Goal: Use online tool/utility: Utilize a website feature to perform a specific function

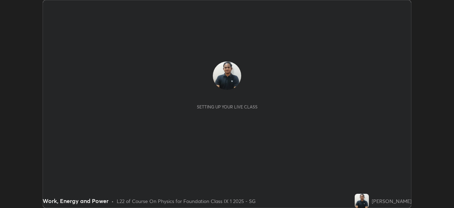
scroll to position [208, 454]
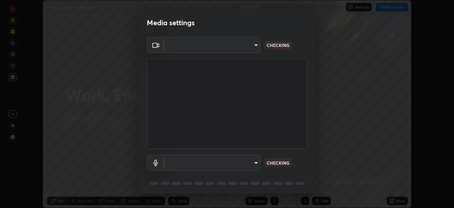
type input "b1c13db3f2e7d866b21117382f5ea9437b524fe6401630a1a4c7951c1f9da314"
type input "default"
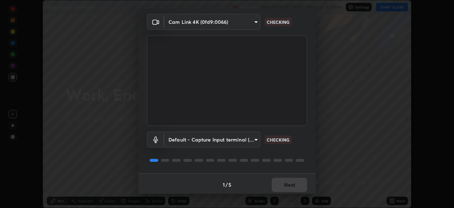
scroll to position [25, 0]
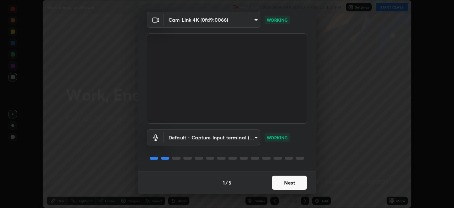
click at [287, 178] on button "Next" at bounding box center [290, 182] width 36 height 14
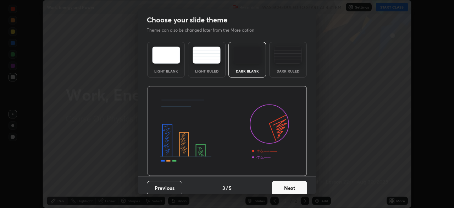
click at [284, 173] on img at bounding box center [227, 131] width 160 height 90
click at [282, 181] on button "Next" at bounding box center [290, 188] width 36 height 14
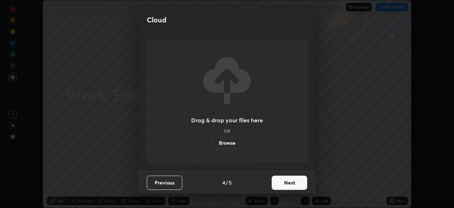
click at [280, 181] on button "Next" at bounding box center [290, 182] width 36 height 14
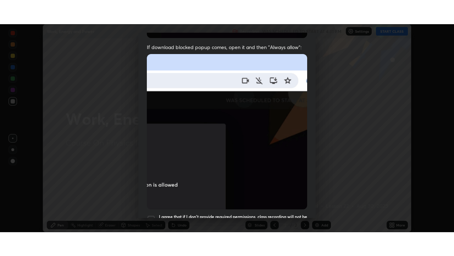
scroll to position [170, 0]
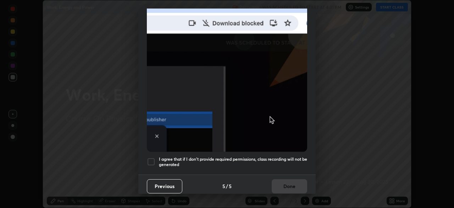
click at [281, 156] on h5 "I agree that if I don't provide required permissions, class recording will not …" at bounding box center [233, 161] width 148 height 11
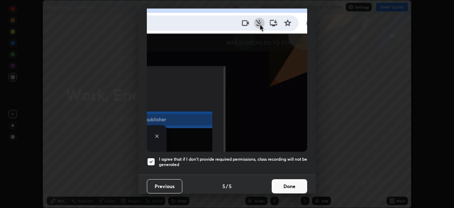
click at [282, 184] on button "Done" at bounding box center [290, 186] width 36 height 14
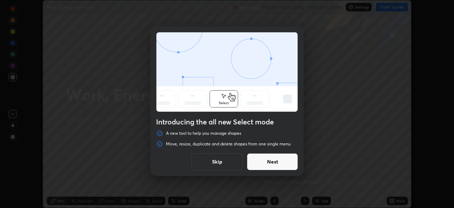
click at [226, 164] on button "Skip" at bounding box center [217, 161] width 51 height 17
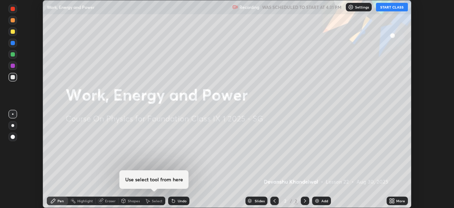
click at [391, 8] on button "START CLASS" at bounding box center [392, 7] width 32 height 9
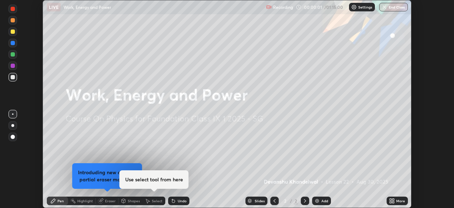
click at [399, 200] on div "More" at bounding box center [401, 201] width 9 height 4
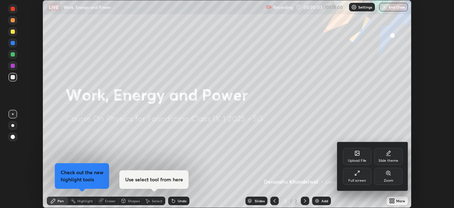
click at [360, 177] on div "Full screen" at bounding box center [357, 176] width 28 height 17
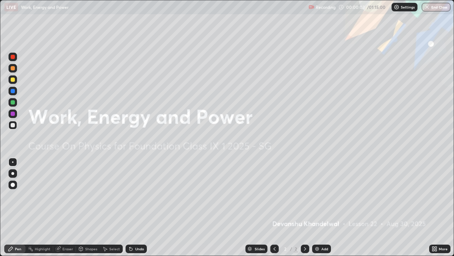
scroll to position [256, 454]
click at [316, 207] on img at bounding box center [318, 249] width 6 height 6
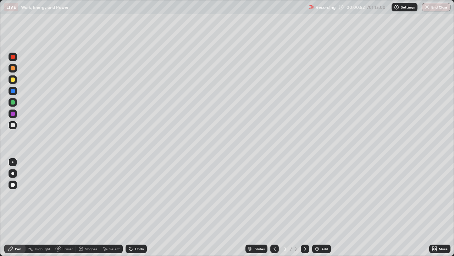
click at [134, 207] on div "Undo" at bounding box center [136, 248] width 21 height 9
click at [133, 207] on div "Undo" at bounding box center [136, 248] width 21 height 9
click at [317, 207] on img at bounding box center [318, 249] width 6 height 6
click at [274, 207] on icon at bounding box center [275, 249] width 6 height 6
click at [303, 207] on icon at bounding box center [305, 249] width 6 height 6
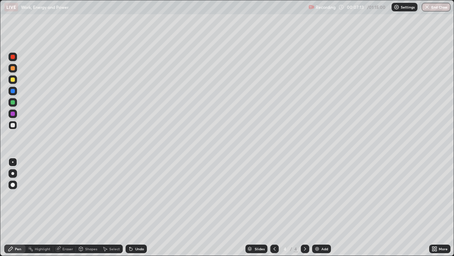
click at [136, 207] on div "Undo" at bounding box center [139, 249] width 9 height 4
click at [69, 207] on div "Eraser" at bounding box center [67, 249] width 11 height 4
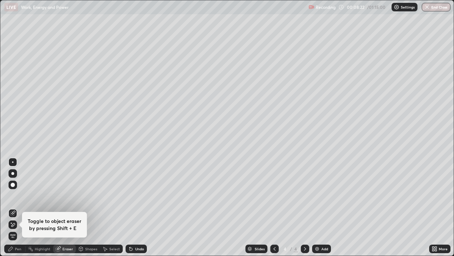
click at [11, 207] on icon at bounding box center [11, 249] width 6 height 6
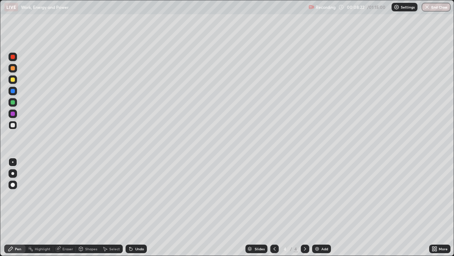
click at [11, 207] on icon at bounding box center [11, 248] width 4 height 4
click at [76, 207] on div "Shapes" at bounding box center [88, 248] width 24 height 9
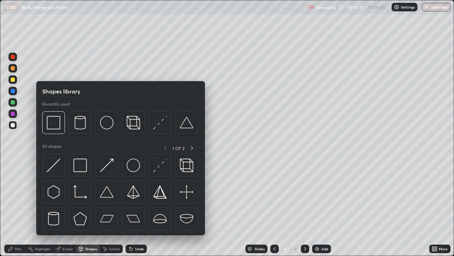
click at [62, 207] on div "Eraser" at bounding box center [64, 248] width 23 height 9
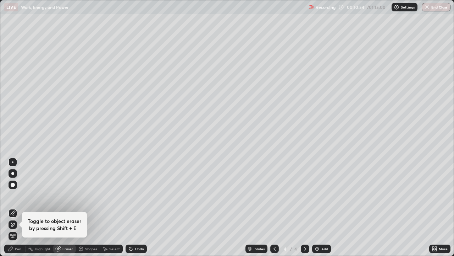
click at [13, 207] on icon at bounding box center [11, 249] width 6 height 6
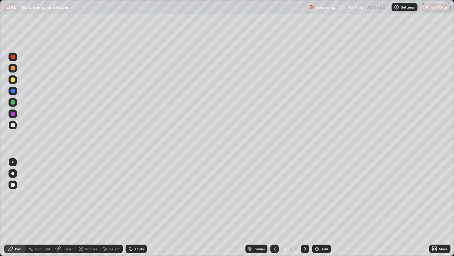
click at [322, 207] on div "Add" at bounding box center [325, 249] width 7 height 4
click at [140, 207] on div "Undo" at bounding box center [139, 249] width 9 height 4
click at [66, 207] on div "Eraser" at bounding box center [67, 249] width 11 height 4
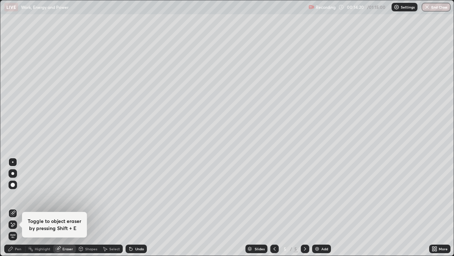
click at [13, 207] on icon at bounding box center [13, 225] width 4 height 4
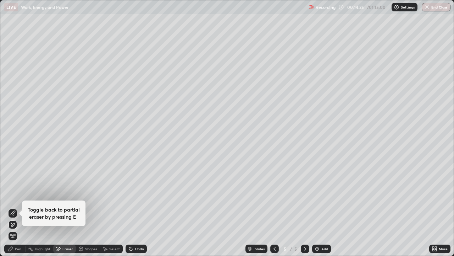
click at [67, 207] on div "Eraser" at bounding box center [67, 249] width 11 height 4
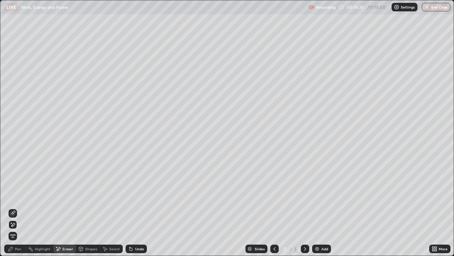
click at [135, 207] on div "Undo" at bounding box center [139, 249] width 9 height 4
click at [133, 207] on div "Undo" at bounding box center [136, 248] width 21 height 9
click at [14, 207] on icon at bounding box center [13, 213] width 6 height 6
click at [13, 207] on icon at bounding box center [11, 248] width 4 height 4
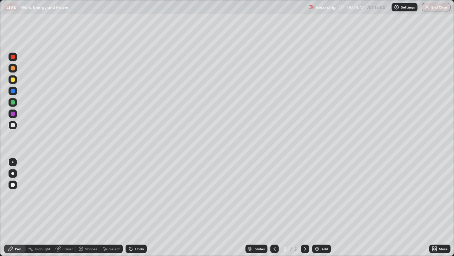
click at [325, 207] on div "Add" at bounding box center [325, 249] width 7 height 4
click at [141, 207] on div "Undo" at bounding box center [136, 248] width 21 height 9
click at [112, 207] on div "Select" at bounding box center [114, 249] width 11 height 4
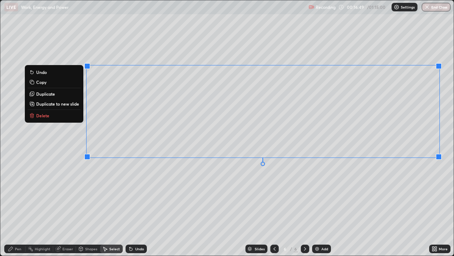
click at [57, 103] on p "Duplicate to new slide" at bounding box center [57, 104] width 43 height 6
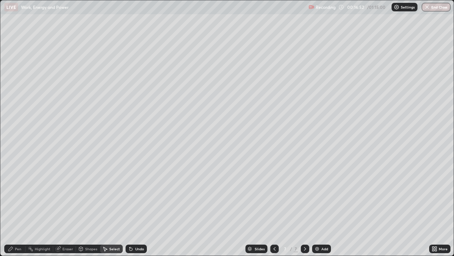
click at [274, 207] on icon at bounding box center [275, 249] width 6 height 6
click at [14, 207] on div "Pen" at bounding box center [14, 248] width 21 height 9
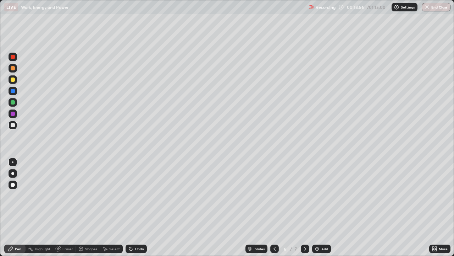
click at [301, 207] on div at bounding box center [305, 248] width 9 height 9
click at [69, 207] on div "Eraser" at bounding box center [67, 249] width 11 height 4
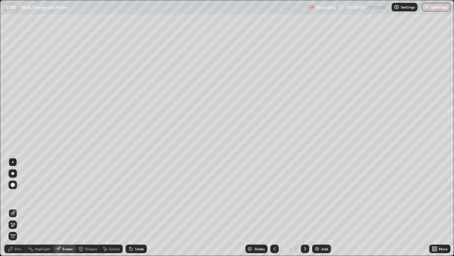
click at [10, 207] on icon at bounding box center [11, 249] width 6 height 6
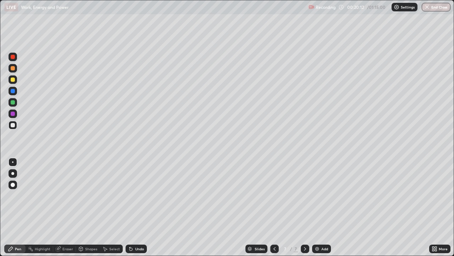
click at [323, 207] on div "Add" at bounding box center [325, 249] width 7 height 4
click at [130, 207] on icon at bounding box center [130, 247] width 1 height 1
click at [274, 207] on icon at bounding box center [275, 249] width 6 height 6
click at [271, 207] on div at bounding box center [275, 248] width 9 height 9
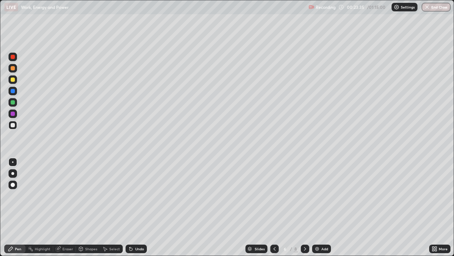
click at [304, 207] on div at bounding box center [305, 248] width 9 height 9
click at [303, 207] on div at bounding box center [305, 248] width 9 height 9
click at [322, 207] on div "Add" at bounding box center [325, 249] width 7 height 4
click at [129, 207] on icon at bounding box center [131, 249] width 6 height 6
click at [271, 207] on div at bounding box center [275, 248] width 9 height 9
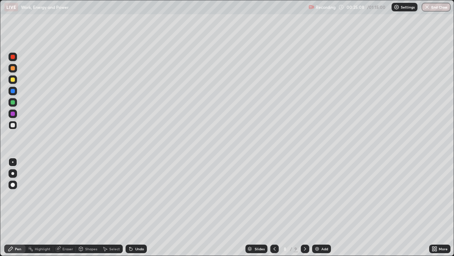
click at [304, 207] on icon at bounding box center [305, 249] width 6 height 6
click at [271, 207] on div at bounding box center [275, 248] width 9 height 14
click at [301, 207] on div at bounding box center [305, 248] width 9 height 14
click at [271, 207] on div at bounding box center [275, 248] width 9 height 9
click at [304, 207] on icon at bounding box center [305, 249] width 6 height 6
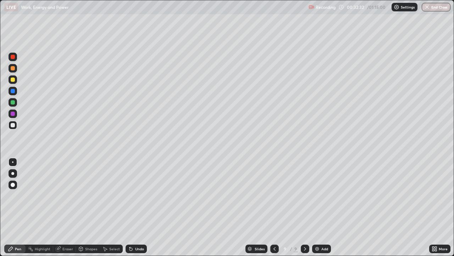
click at [273, 207] on icon at bounding box center [275, 249] width 6 height 6
click at [305, 207] on div at bounding box center [305, 248] width 9 height 9
click at [137, 207] on div "Undo" at bounding box center [139, 249] width 9 height 4
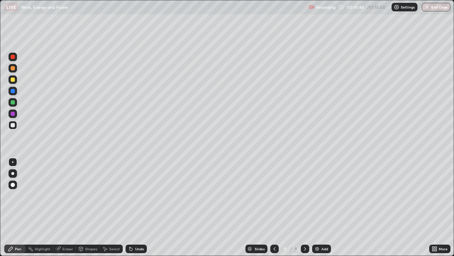
click at [274, 207] on icon at bounding box center [275, 249] width 6 height 6
click at [305, 207] on icon at bounding box center [305, 249] width 6 height 6
click at [317, 207] on img at bounding box center [318, 249] width 6 height 6
click at [129, 207] on icon at bounding box center [131, 249] width 6 height 6
click at [133, 207] on div "Undo" at bounding box center [136, 248] width 21 height 9
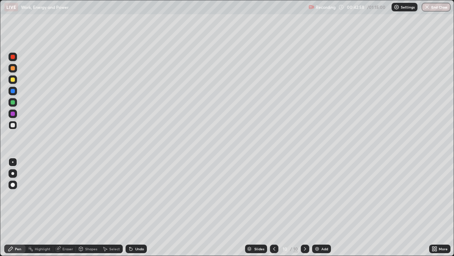
click at [136, 207] on div "Undo" at bounding box center [139, 249] width 9 height 4
click at [320, 207] on div "Add" at bounding box center [321, 248] width 19 height 9
click at [113, 207] on div "Select" at bounding box center [114, 249] width 11 height 4
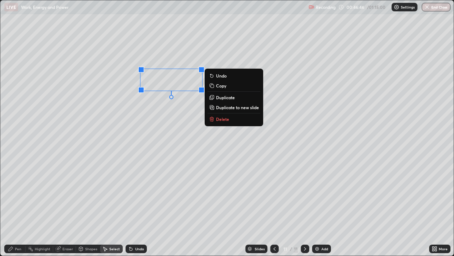
click at [226, 120] on p "Delete" at bounding box center [222, 119] width 13 height 6
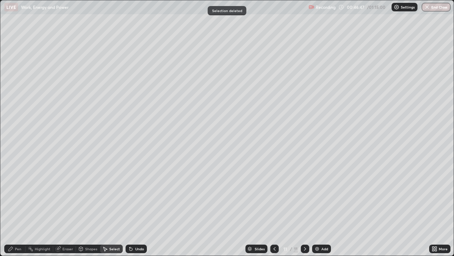
click at [12, 207] on icon at bounding box center [11, 249] width 6 height 6
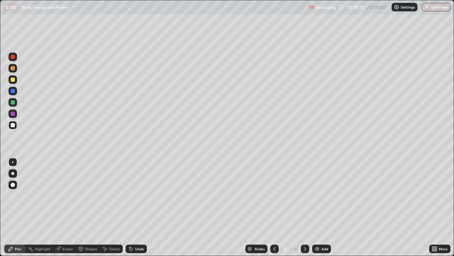
click at [271, 207] on div at bounding box center [275, 248] width 9 height 9
click at [274, 207] on icon at bounding box center [275, 249] width 6 height 6
click at [266, 207] on div "Slides" at bounding box center [257, 248] width 22 height 9
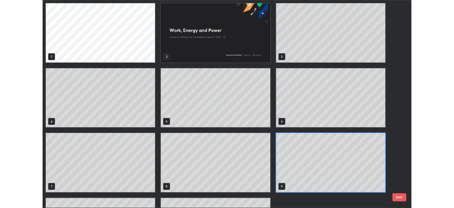
scroll to position [253, 450]
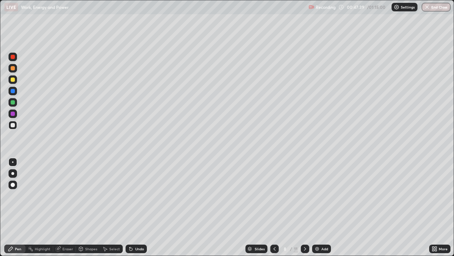
click at [304, 207] on icon at bounding box center [305, 249] width 6 height 6
click at [305, 207] on icon at bounding box center [305, 249] width 6 height 6
click at [317, 207] on img at bounding box center [318, 249] width 6 height 6
click at [271, 207] on div at bounding box center [275, 248] width 9 height 9
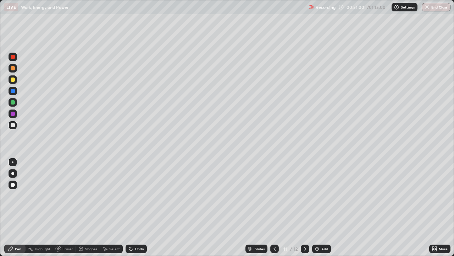
click at [305, 207] on div at bounding box center [305, 248] width 9 height 9
click at [133, 207] on div "Undo" at bounding box center [136, 248] width 21 height 9
click at [273, 207] on icon at bounding box center [275, 249] width 6 height 6
click at [305, 207] on icon at bounding box center [305, 249] width 2 height 4
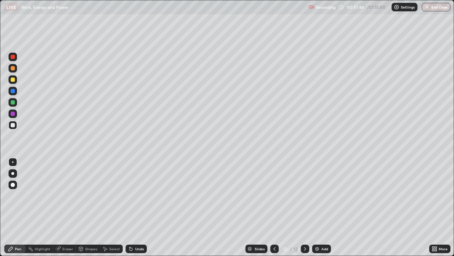
click at [136, 207] on div "Undo" at bounding box center [139, 249] width 9 height 4
click at [135, 207] on div "Undo" at bounding box center [139, 249] width 9 height 4
click at [134, 207] on div "Undo" at bounding box center [136, 248] width 21 height 9
click at [318, 207] on img at bounding box center [318, 249] width 6 height 6
click at [274, 207] on icon at bounding box center [275, 249] width 6 height 6
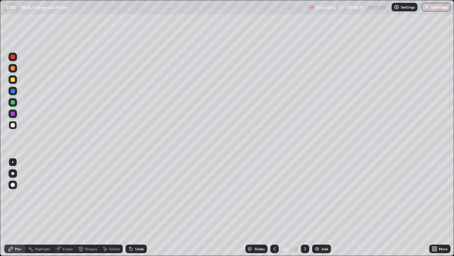
click at [305, 207] on icon at bounding box center [305, 249] width 6 height 6
click at [135, 207] on div "Undo" at bounding box center [139, 249] width 9 height 4
click at [133, 207] on div "Undo" at bounding box center [136, 248] width 21 height 9
click at [134, 207] on div "Undo" at bounding box center [136, 248] width 21 height 9
click at [133, 207] on div "Undo" at bounding box center [136, 248] width 21 height 9
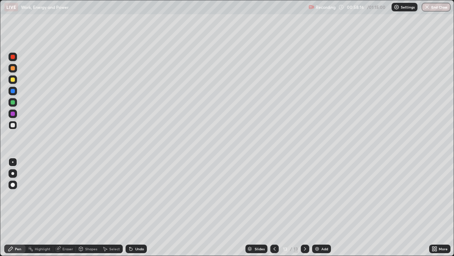
click at [143, 207] on div "Undo" at bounding box center [136, 248] width 21 height 9
click at [105, 207] on icon at bounding box center [106, 249] width 4 height 4
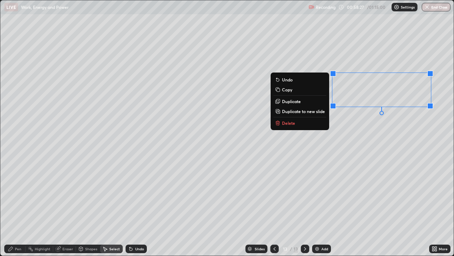
click at [13, 207] on div "Pen" at bounding box center [14, 248] width 21 height 9
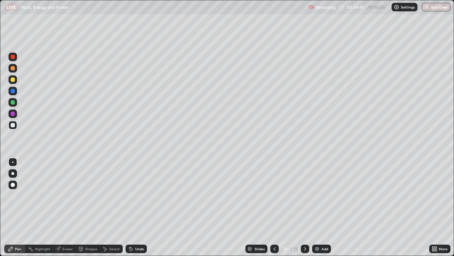
click at [60, 207] on icon at bounding box center [59, 248] width 4 height 4
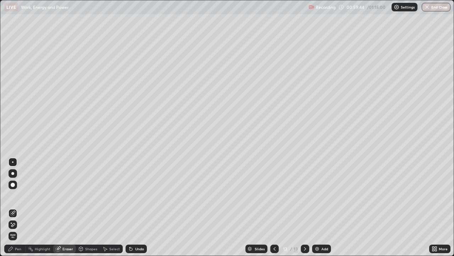
click at [18, 207] on div "Pen" at bounding box center [18, 249] width 6 height 4
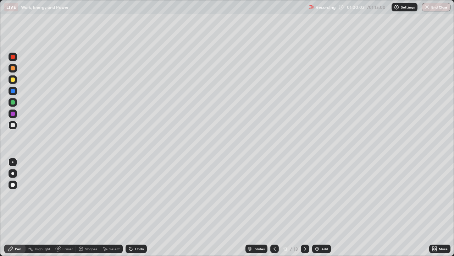
click at [137, 207] on div "Undo" at bounding box center [136, 248] width 21 height 9
click at [135, 207] on div "Undo" at bounding box center [139, 249] width 9 height 4
click at [13, 57] on div at bounding box center [13, 57] width 4 height 4
click at [108, 207] on div "Select" at bounding box center [111, 248] width 23 height 9
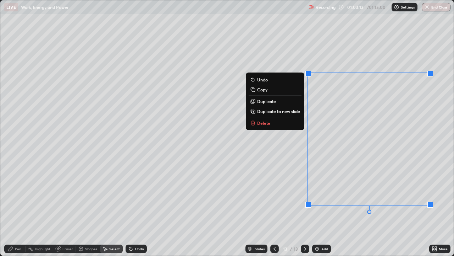
click at [266, 112] on p "Duplicate to new slide" at bounding box center [278, 111] width 43 height 6
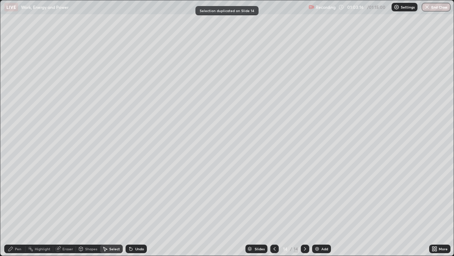
click at [10, 207] on icon at bounding box center [11, 249] width 6 height 6
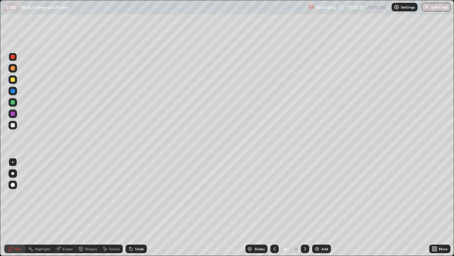
click at [15, 127] on div at bounding box center [13, 125] width 9 height 9
click at [130, 207] on icon at bounding box center [131, 248] width 3 height 3
click at [132, 207] on div "Undo" at bounding box center [136, 248] width 21 height 9
click at [133, 207] on div "Undo" at bounding box center [136, 248] width 21 height 9
click at [130, 207] on icon at bounding box center [131, 248] width 3 height 3
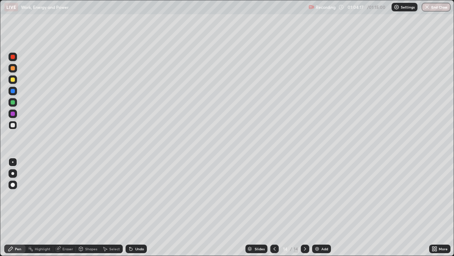
click at [130, 207] on icon at bounding box center [131, 248] width 3 height 3
click at [61, 207] on div "Eraser" at bounding box center [64, 248] width 23 height 9
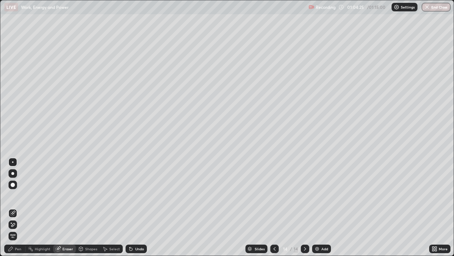
click at [10, 207] on icon at bounding box center [11, 249] width 6 height 6
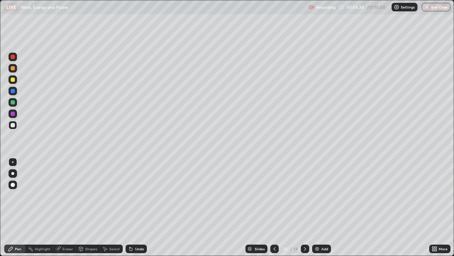
click at [274, 207] on icon at bounding box center [275, 249] width 6 height 6
click at [305, 207] on icon at bounding box center [305, 249] width 6 height 6
click at [426, 7] on img "button" at bounding box center [428, 7] width 6 height 6
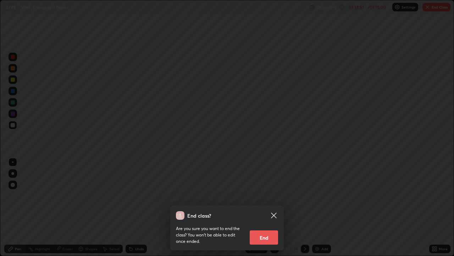
click at [256, 207] on button "End" at bounding box center [264, 237] width 28 height 14
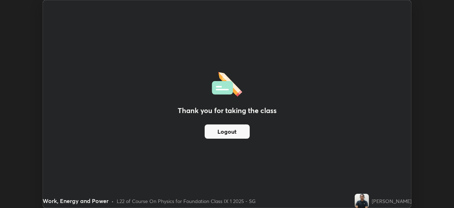
scroll to position [35295, 35048]
